Goal: Complete application form: Complete application form

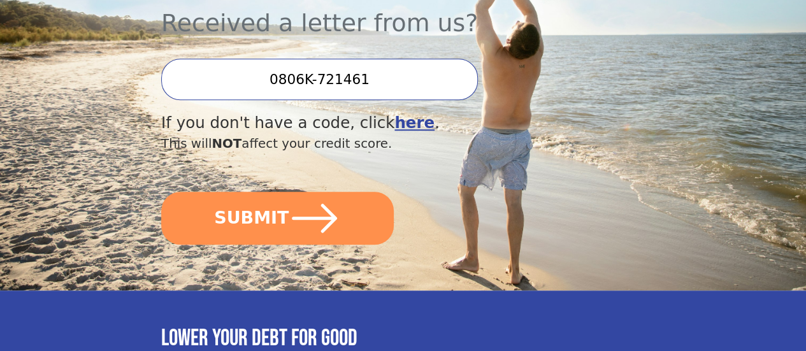
scroll to position [446, 0]
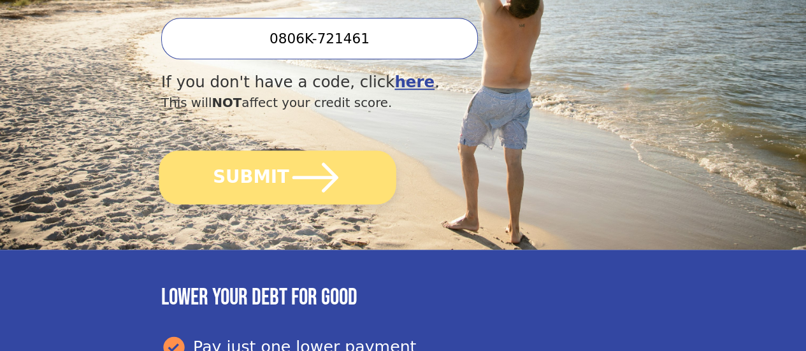
click at [325, 201] on icon "submit" at bounding box center [315, 177] width 53 height 53
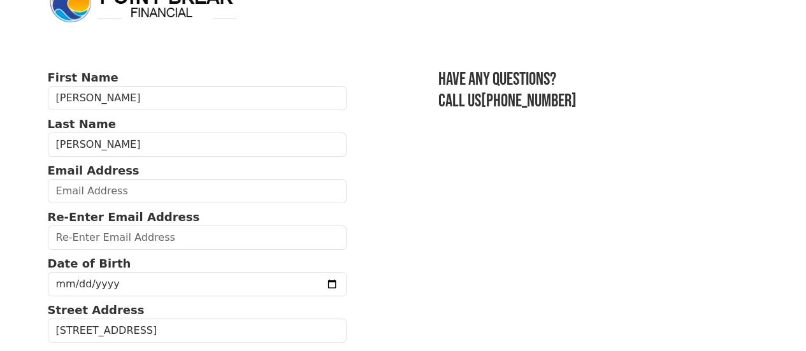
scroll to position [64, 0]
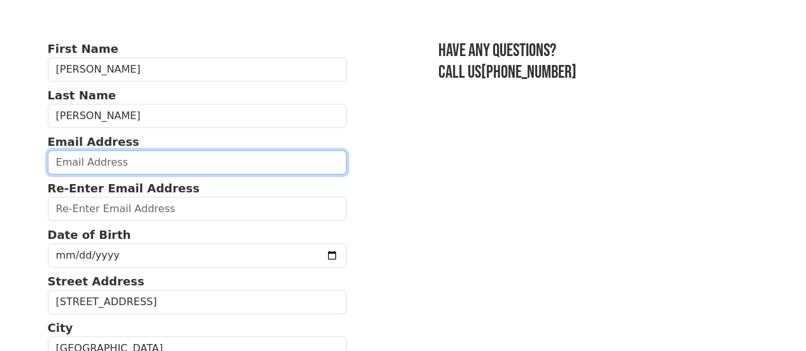
click at [177, 175] on input "email" at bounding box center [197, 162] width 299 height 24
type input "[EMAIL_ADDRESS][PERSON_NAME][DOMAIN_NAME]"
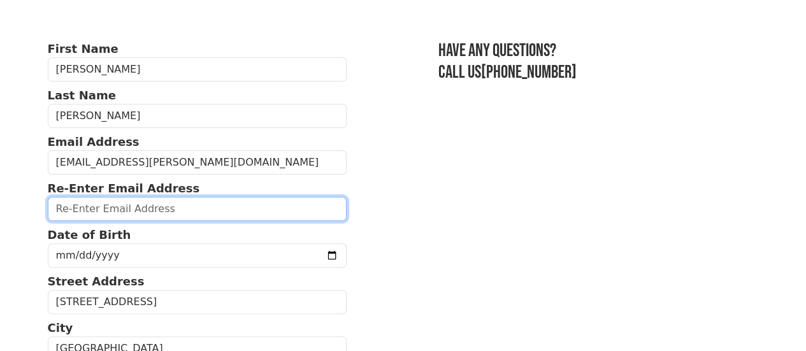
click at [173, 217] on input "email" at bounding box center [197, 209] width 299 height 24
type input "[EMAIL_ADDRESS][PERSON_NAME][DOMAIN_NAME]"
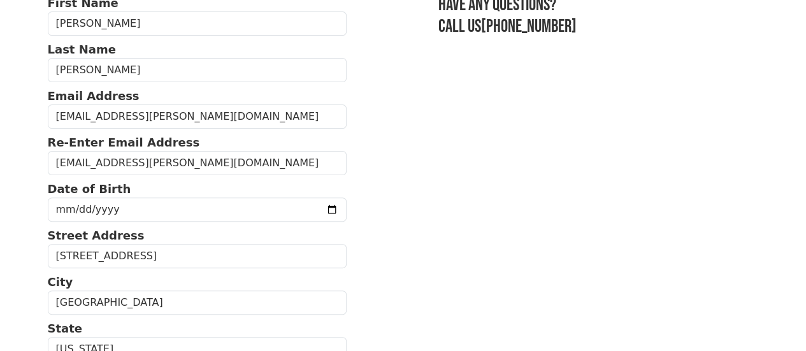
scroll to position [127, 0]
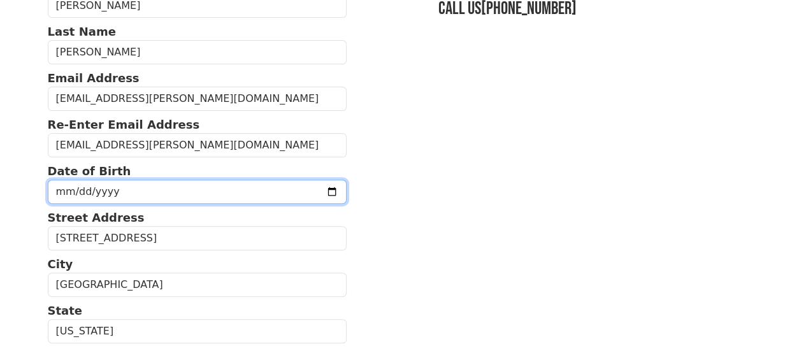
click at [303, 199] on input "date" at bounding box center [197, 192] width 299 height 24
type input "[DATE]"
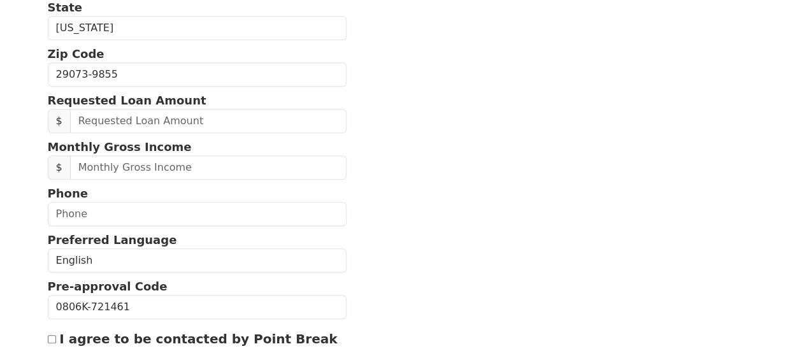
scroll to position [510, 0]
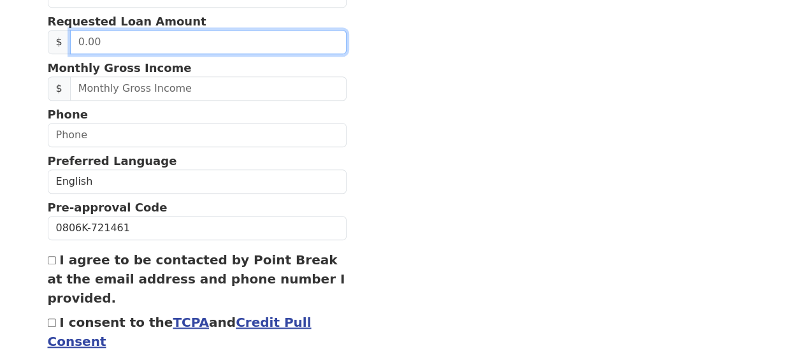
click at [121, 54] on input "text" at bounding box center [208, 42] width 277 height 24
type input "22,000.00"
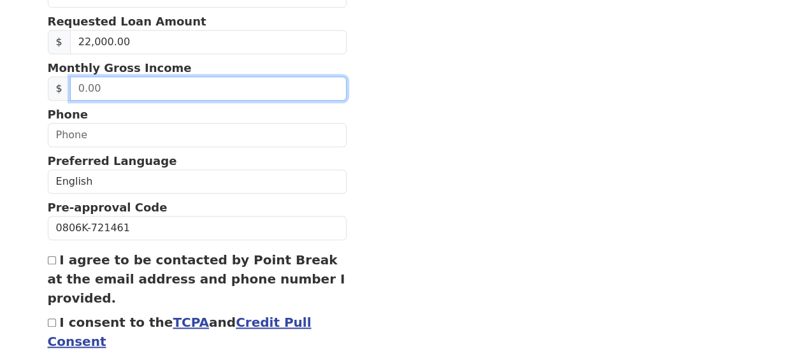
click at [140, 101] on input "text" at bounding box center [208, 88] width 277 height 24
type input "10,833.00"
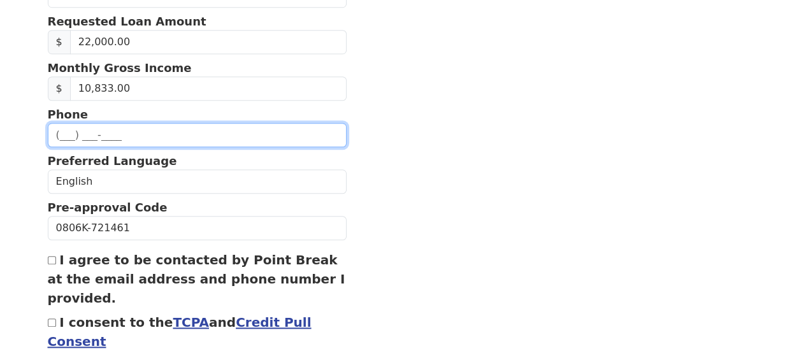
click at [128, 147] on input "text" at bounding box center [197, 135] width 299 height 24
type input "[PHONE_NUMBER]"
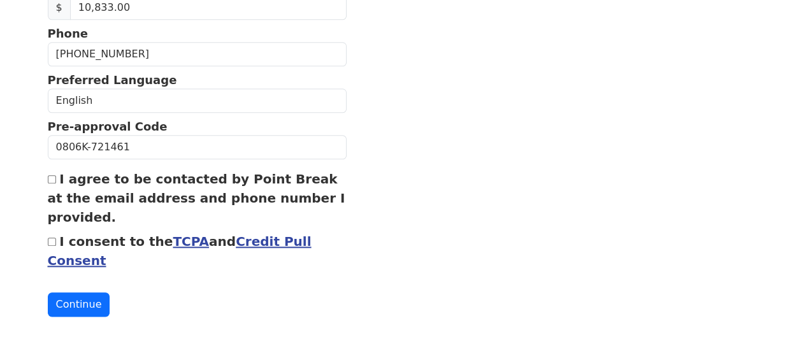
scroll to position [617, 0]
click at [53, 175] on input "I agree to be contacted by Point Break at the email address and phone number I …" at bounding box center [52, 179] width 8 height 8
checkbox input "true"
click at [48, 240] on input "I consent to the TCPA and Credit Pull Consent" at bounding box center [52, 242] width 8 height 8
checkbox input "true"
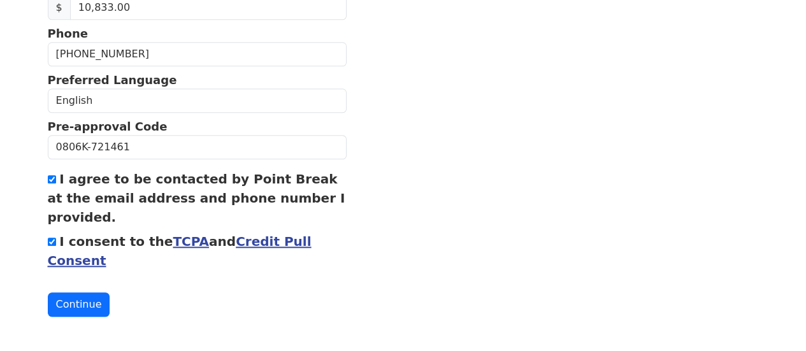
click at [82, 292] on button "Continue" at bounding box center [79, 304] width 62 height 24
